Goal: Find contact information: Find contact information

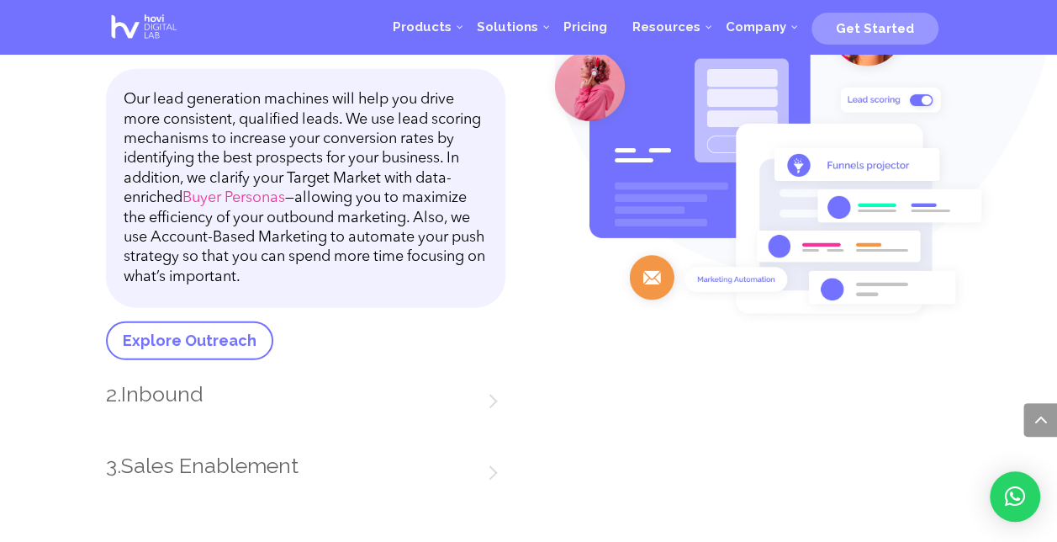
scroll to position [2277, 0]
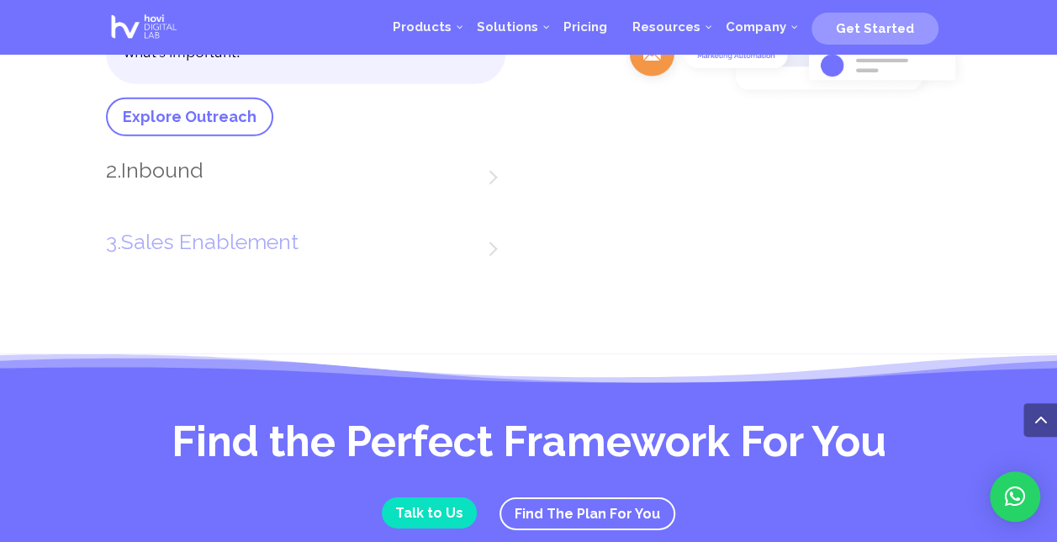
click at [277, 237] on link "Sales Enablement" at bounding box center [209, 241] width 177 height 25
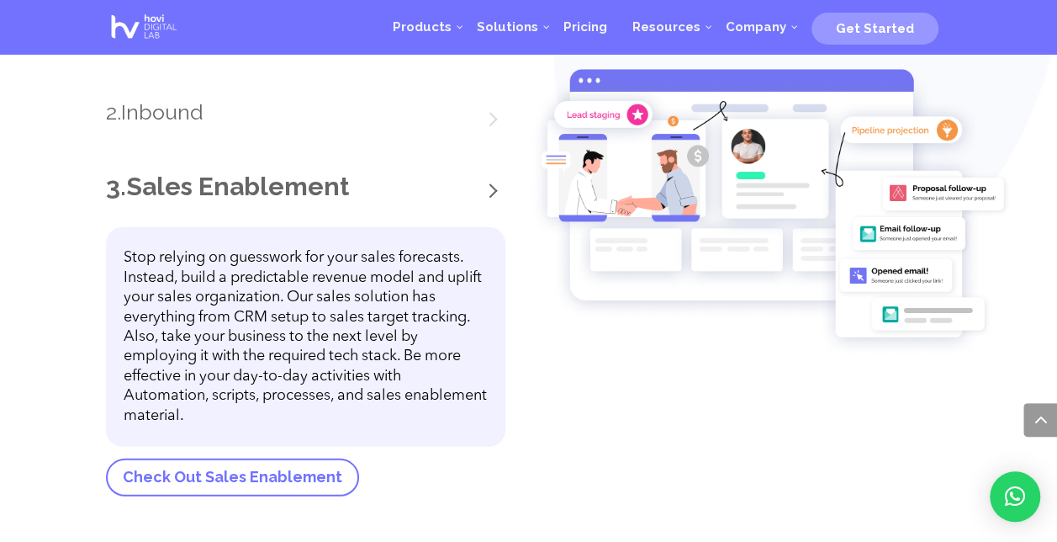
scroll to position [2243, 0]
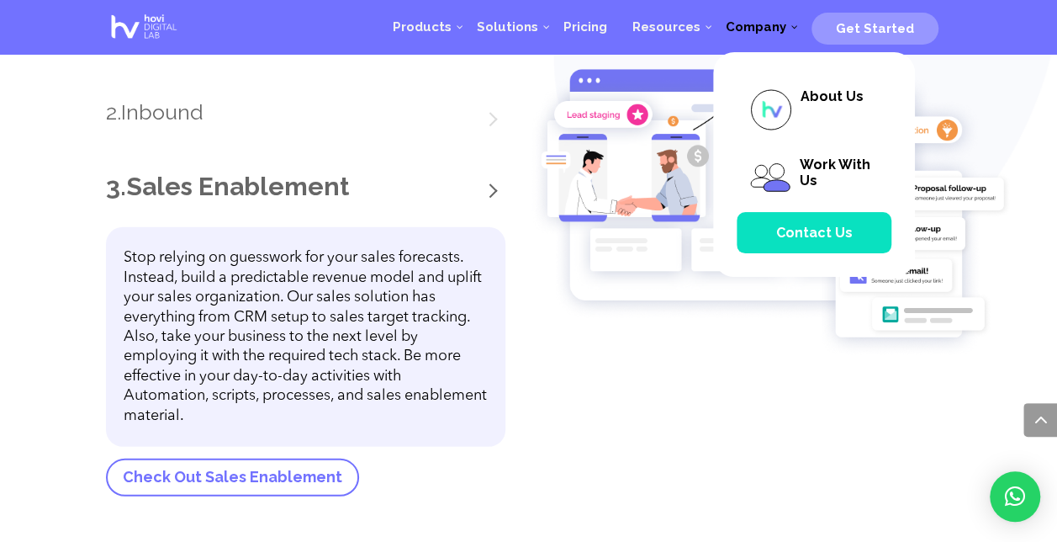
click at [792, 29] on span "Company" at bounding box center [756, 26] width 86 height 15
click at [837, 106] on span "About Us" at bounding box center [814, 110] width 155 height 68
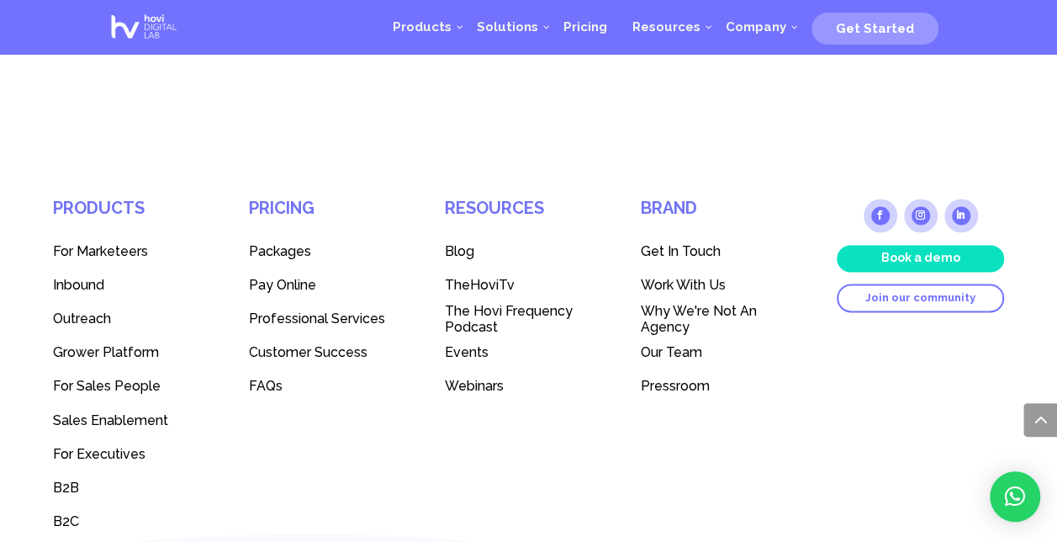
scroll to position [7481, 0]
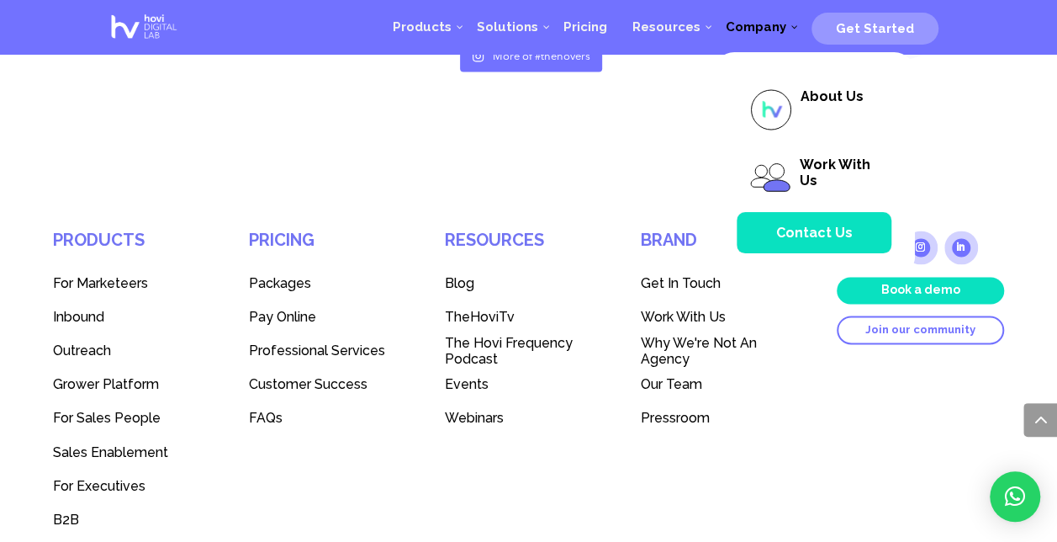
click at [822, 232] on span "Contact Us" at bounding box center [813, 233] width 77 height 16
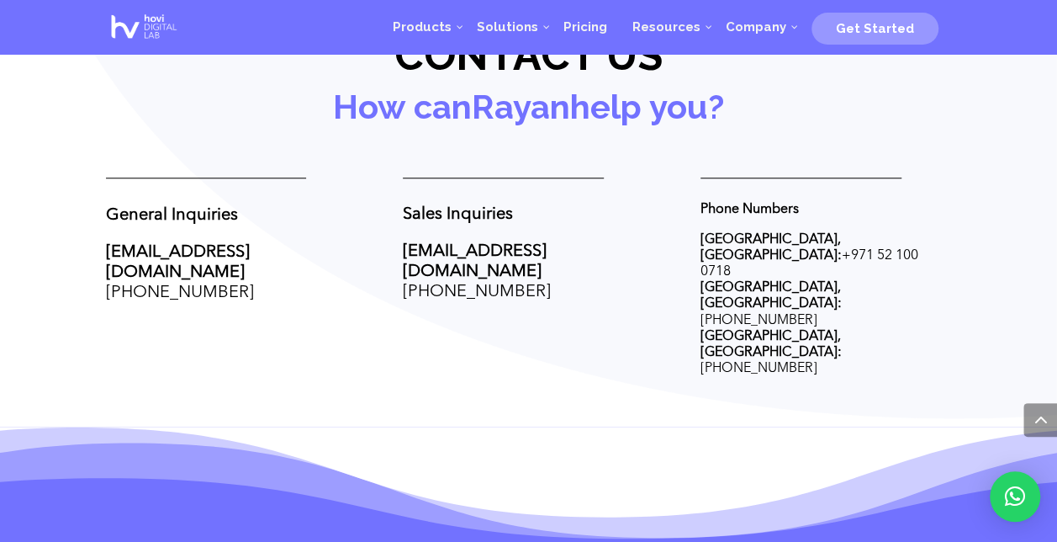
scroll to position [679, 0]
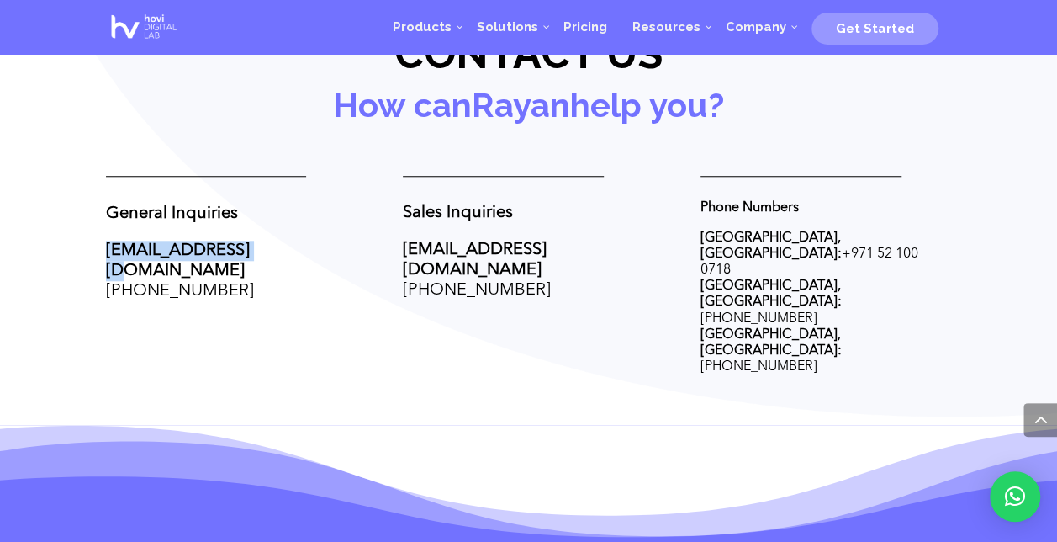
drag, startPoint x: 98, startPoint y: 251, endPoint x: 254, endPoint y: 249, distance: 156.4
drag, startPoint x: 254, startPoint y: 249, endPoint x: 232, endPoint y: 249, distance: 21.9
copy link "hello@thehovi.com"
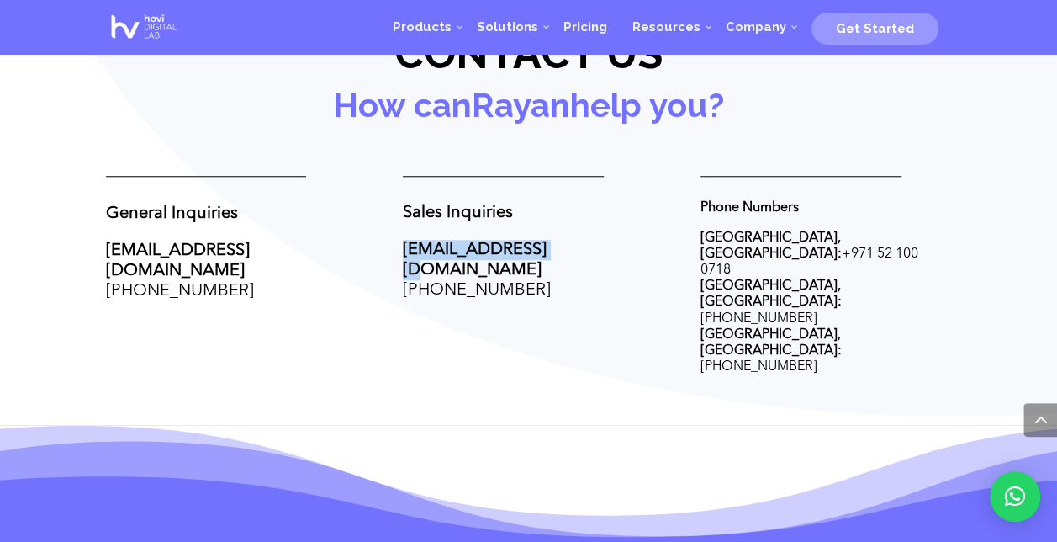
drag, startPoint x: 397, startPoint y: 251, endPoint x: 568, endPoint y: 251, distance: 170.7
click at [568, 251] on div "General Inquiries hello@thehovi.com +961 71 269 073 Sales Inquiries sales@theho…" at bounding box center [529, 275] width 846 height 241
drag, startPoint x: 568, startPoint y: 251, endPoint x: 514, endPoint y: 249, distance: 53.9
copy strong "sales@thehovi.com"
